Goal: Register for event/course

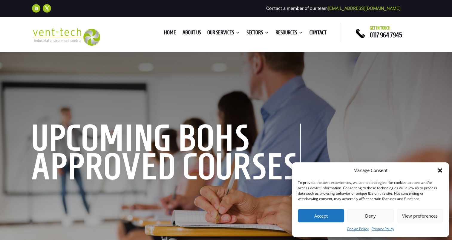
click at [323, 216] on button "Accept" at bounding box center [321, 215] width 46 height 13
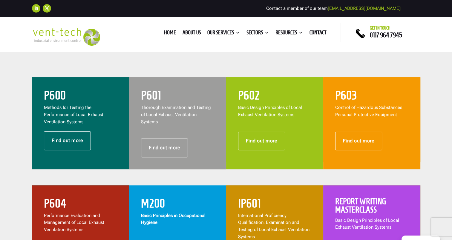
scroll to position [239, 0]
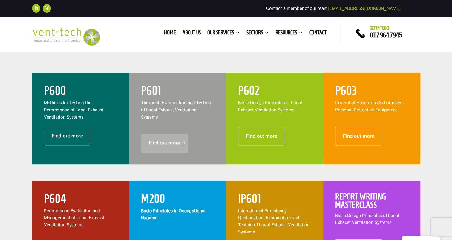
click at [162, 136] on link "Find out more" at bounding box center [164, 143] width 47 height 19
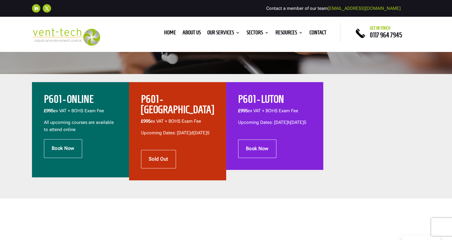
scroll to position [179, 0]
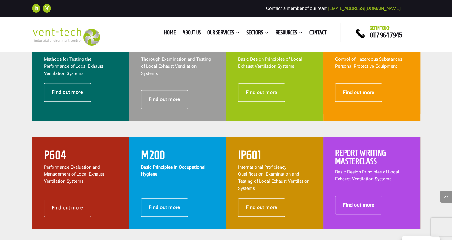
scroll to position [269, 0]
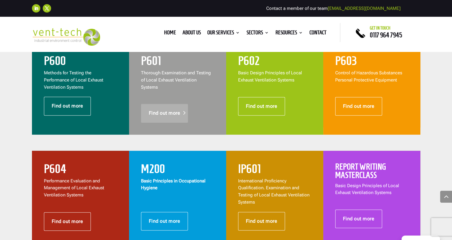
click at [166, 107] on link "Find out more" at bounding box center [164, 113] width 47 height 19
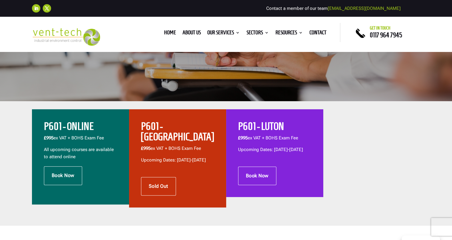
scroll to position [179, 0]
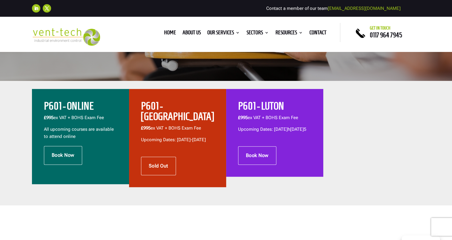
scroll to position [179, 0]
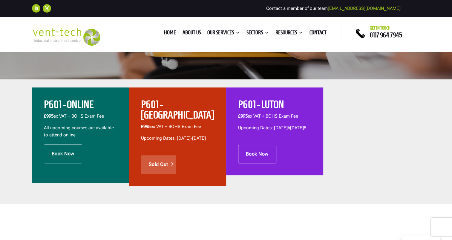
click at [158, 160] on link "Sold Out" at bounding box center [158, 164] width 35 height 19
